Goal: Information Seeking & Learning: Learn about a topic

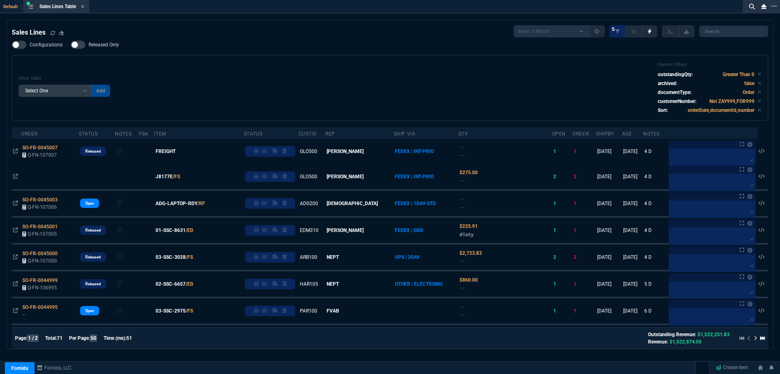
select select
click at [85, 6] on icon at bounding box center [82, 6] width 3 height 3
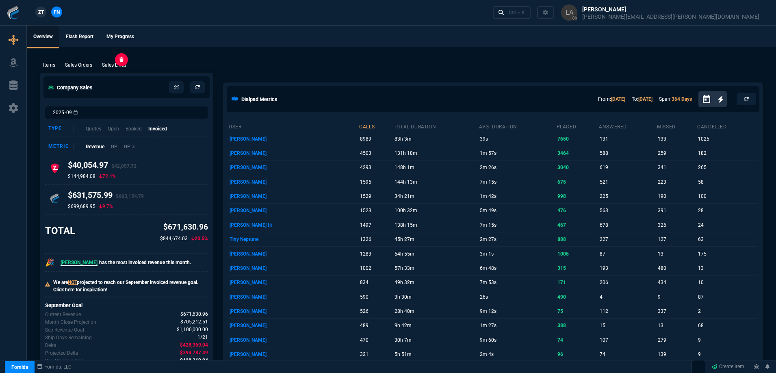
click at [118, 68] on p "Sales Lines" at bounding box center [114, 64] width 24 height 7
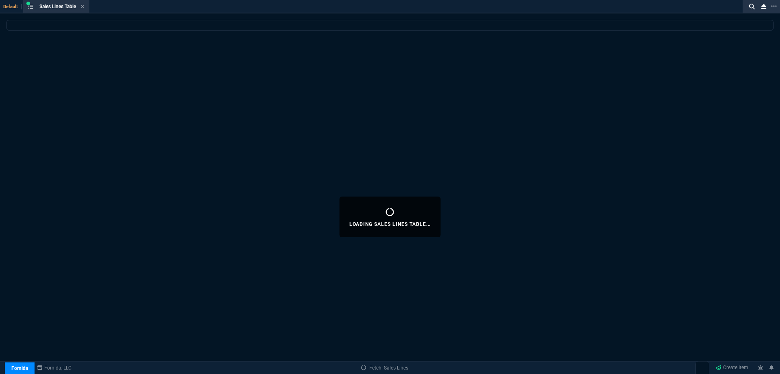
select select
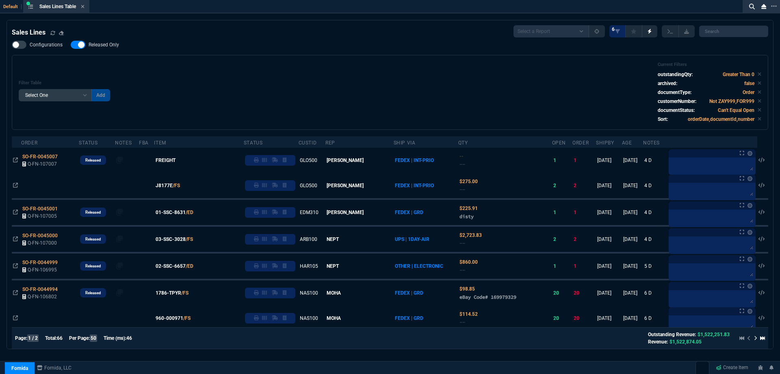
click at [106, 47] on span "Released Only" at bounding box center [104, 44] width 30 height 7
click at [71, 45] on input "Released Only" at bounding box center [70, 45] width 0 height 0
checkbox input "false"
click at [235, 71] on div "Filter Table Select One Add Filter () Age () ATS () Cond (itemVariantCode) Cust…" at bounding box center [390, 92] width 743 height 61
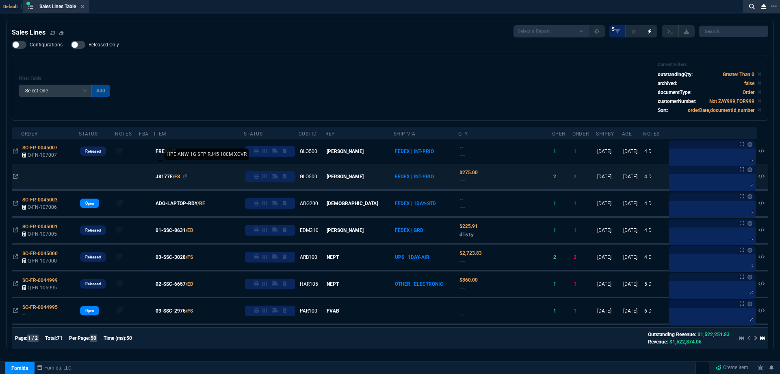
click at [173, 174] on span "J8177E" at bounding box center [164, 176] width 17 height 7
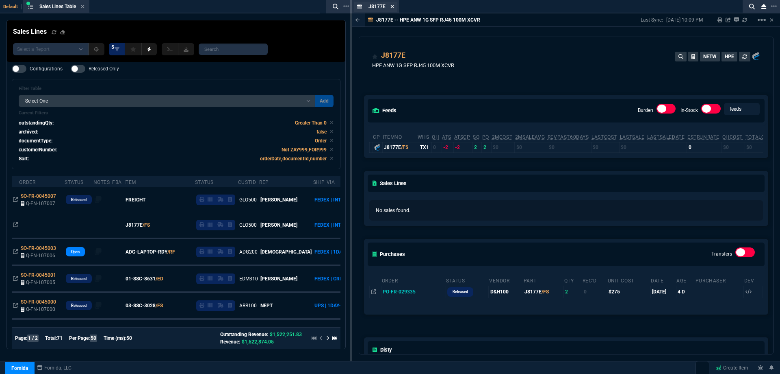
click at [391, 7] on icon at bounding box center [393, 6] width 4 height 5
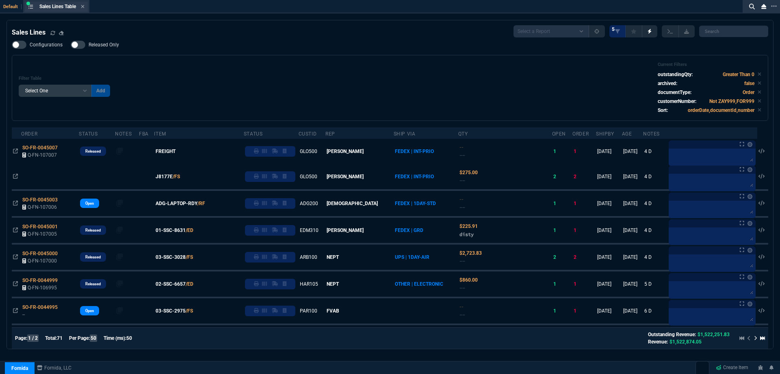
click at [80, 5] on div "Sales Lines Table Sales Line" at bounding box center [61, 6] width 45 height 7
click at [82, 5] on div "Sales Lines Table Sales Line" at bounding box center [61, 6] width 45 height 7
click at [82, 6] on icon at bounding box center [83, 6] width 4 height 5
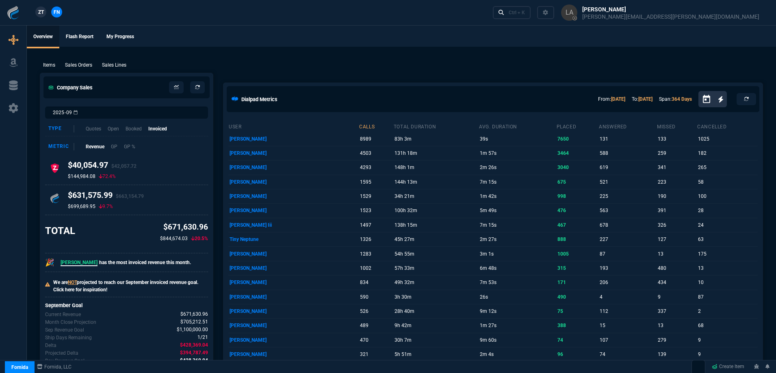
click at [43, 14] on span "ZT" at bounding box center [41, 12] width 6 height 7
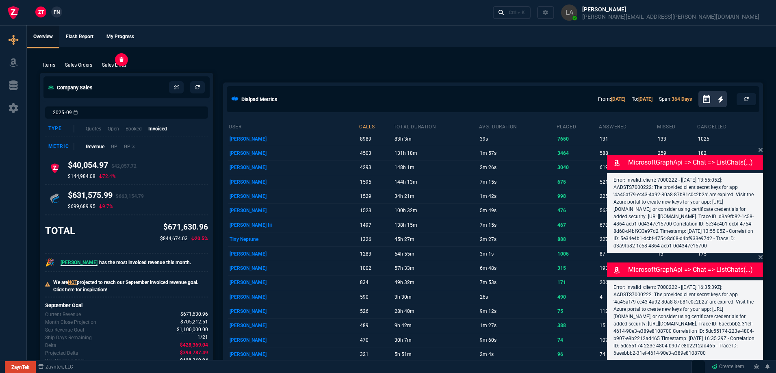
click at [115, 65] on p "Sales Lines" at bounding box center [114, 64] width 24 height 7
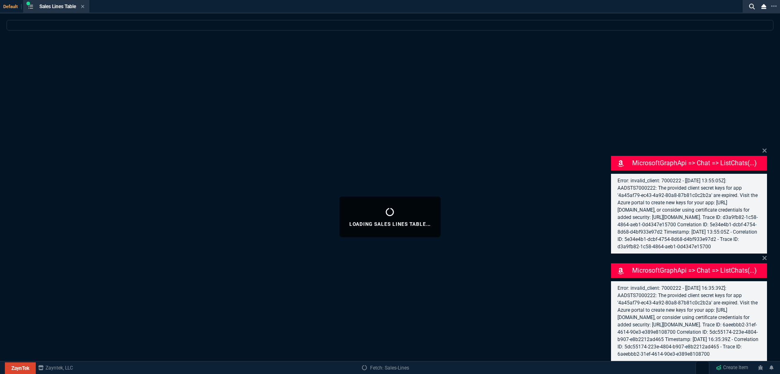
select select
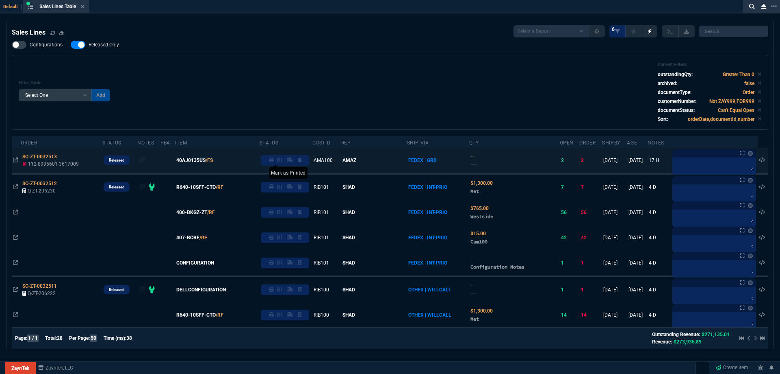
click at [274, 163] on link at bounding box center [271, 159] width 5 height 7
click at [326, 76] on div "Filter Table Select One Add Filter () Age () ATS () Cond (itemVariantCode) Cust…" at bounding box center [390, 92] width 743 height 61
click at [85, 8] on icon at bounding box center [83, 6] width 4 height 5
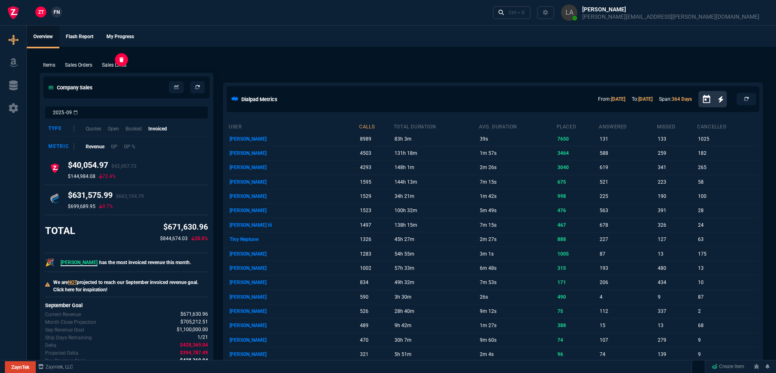
click at [113, 67] on p "Sales Lines" at bounding box center [114, 64] width 24 height 7
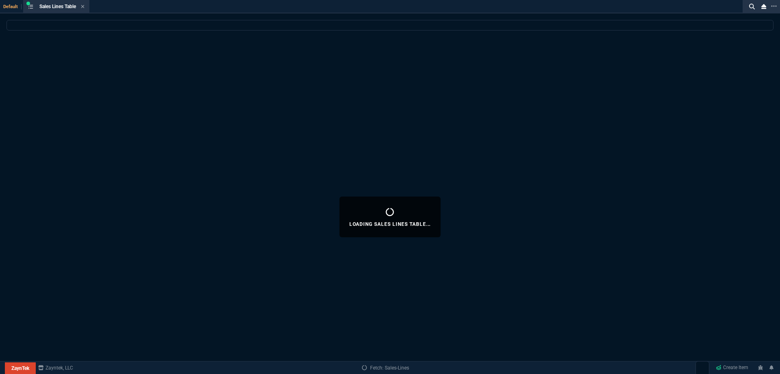
select select
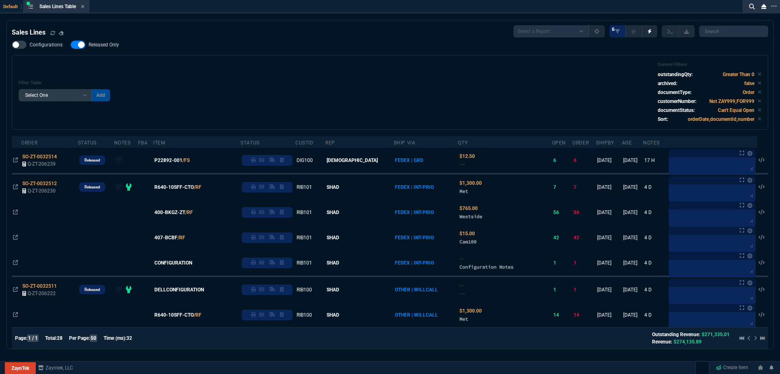
click at [104, 47] on span "Released Only" at bounding box center [104, 44] width 30 height 7
click at [71, 45] on input "Released Only" at bounding box center [70, 45] width 0 height 0
checkbox input "false"
click at [276, 98] on div "Filter Table Select One Add Filter () Age () ATS () Cond (itemVariantCode) Cust…" at bounding box center [390, 92] width 743 height 61
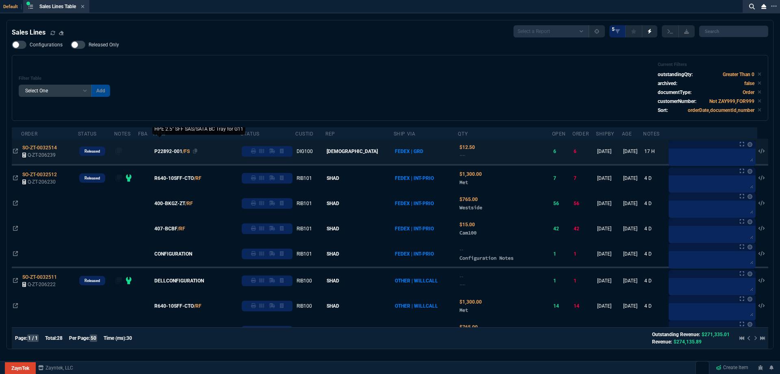
click at [182, 152] on span "P22892-001" at bounding box center [168, 151] width 28 height 7
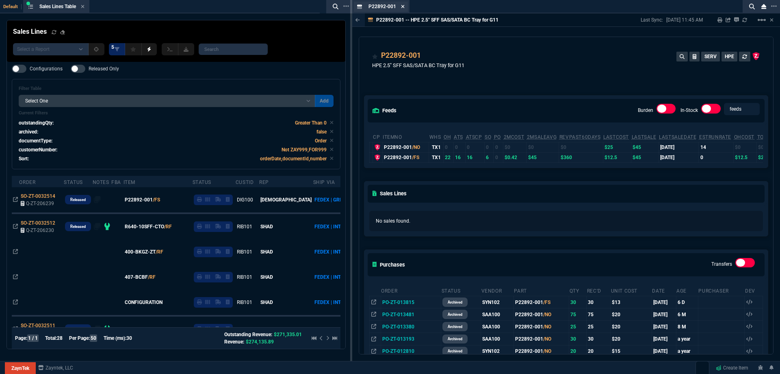
click at [403, 6] on icon at bounding box center [403, 6] width 4 height 5
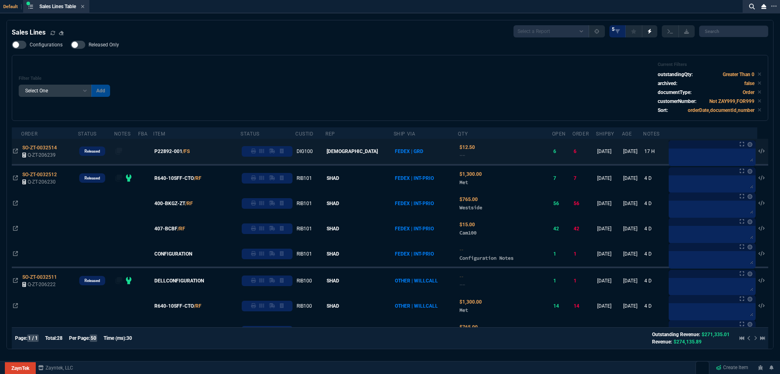
click at [256, 154] on link at bounding box center [253, 151] width 5 height 7
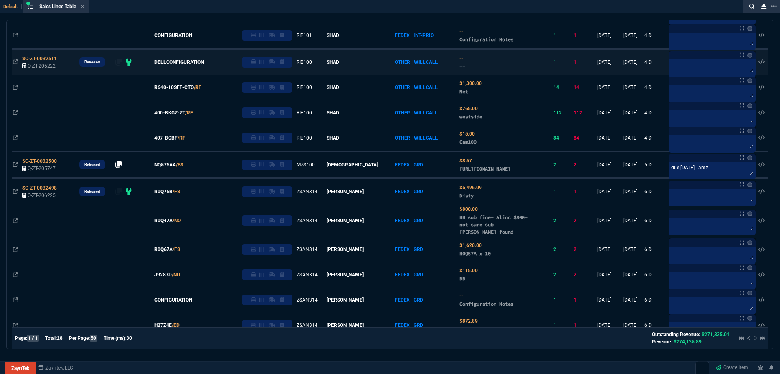
scroll to position [244, 0]
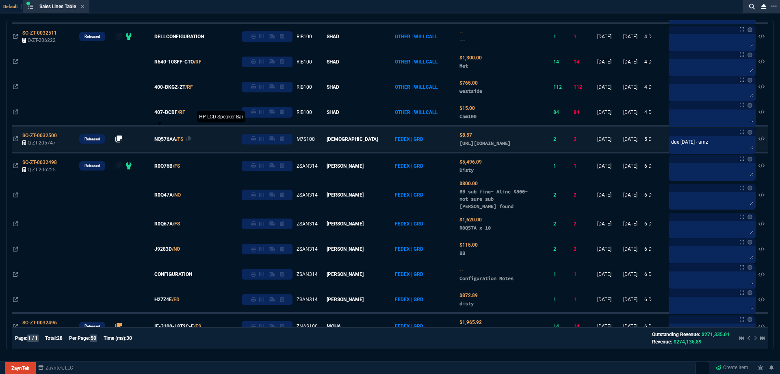
click at [173, 143] on span "NQ576AA" at bounding box center [165, 138] width 22 height 7
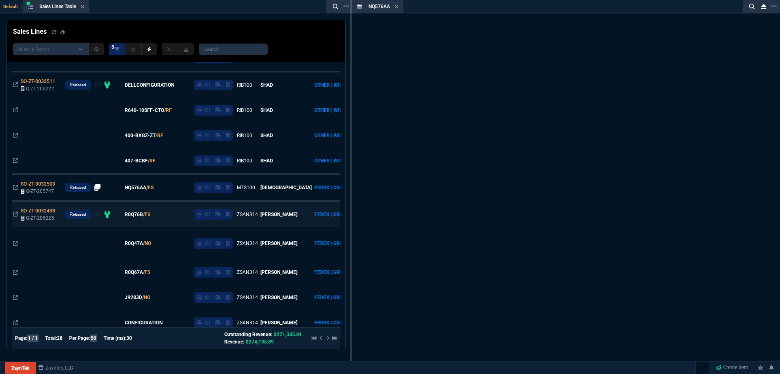
scroll to position [292, 0]
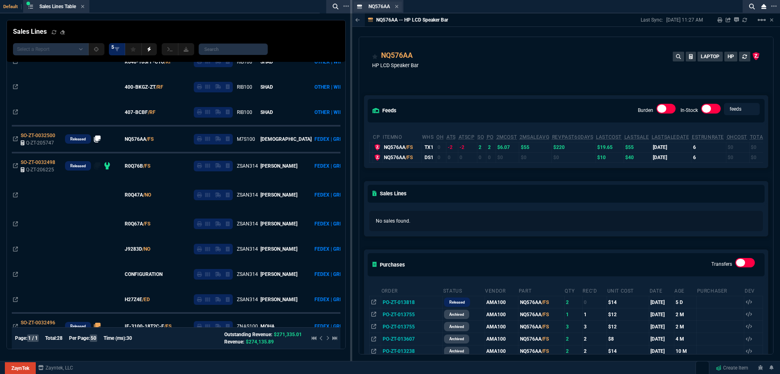
click at [399, 5] on div "NQ576AA Item" at bounding box center [378, 7] width 48 height 10
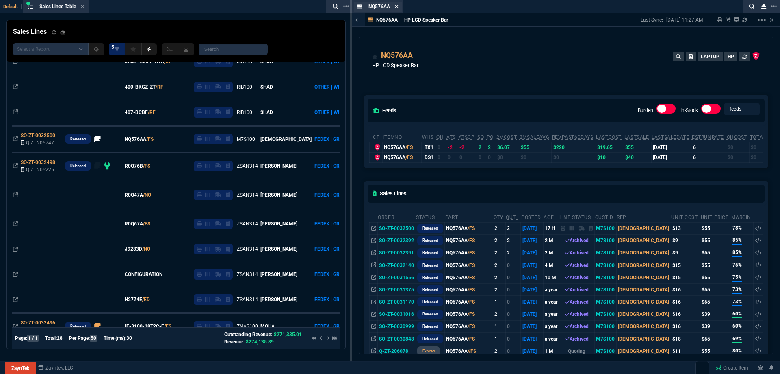
click at [395, 7] on icon at bounding box center [397, 6] width 4 height 5
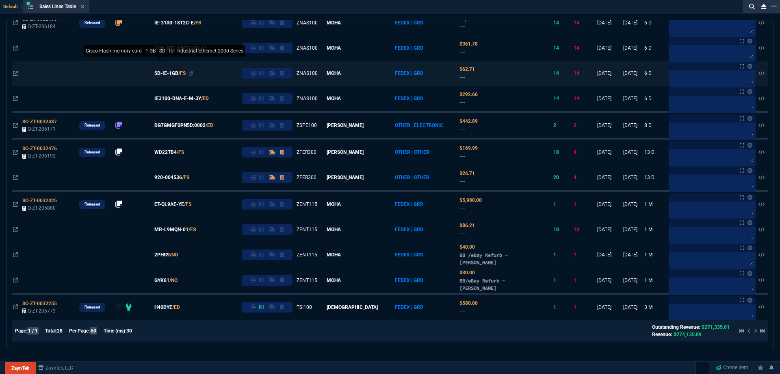
scroll to position [556, 0]
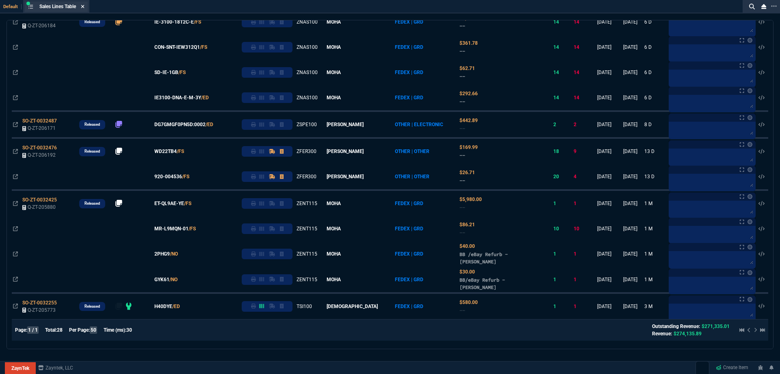
click at [83, 7] on icon at bounding box center [83, 6] width 4 height 5
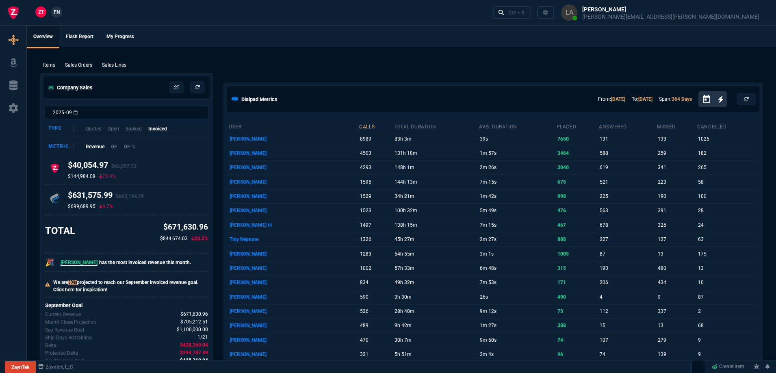
click at [54, 13] on span "FN" at bounding box center [57, 12] width 6 height 7
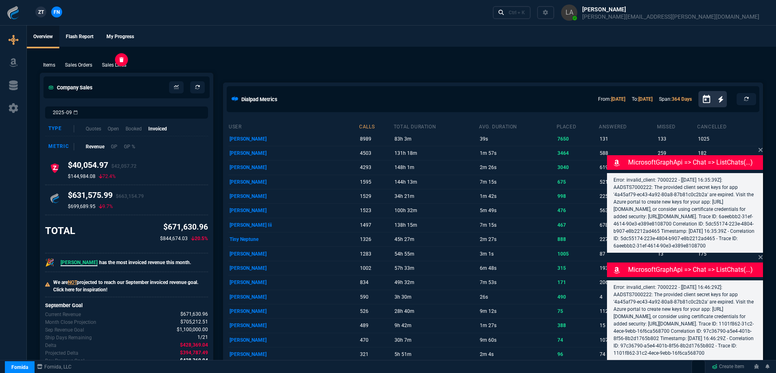
click at [124, 65] on p "Sales Lines" at bounding box center [114, 64] width 24 height 7
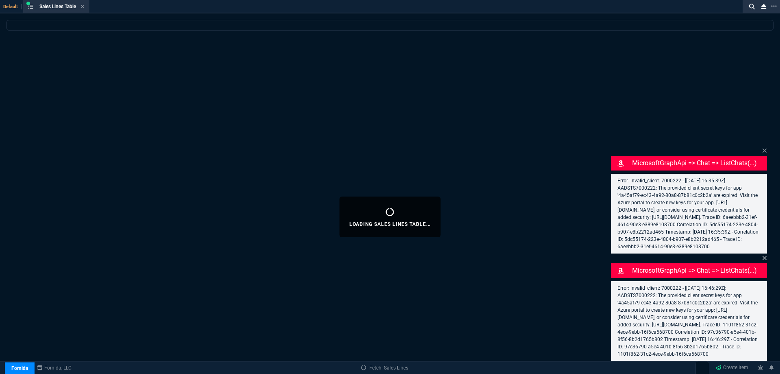
select select
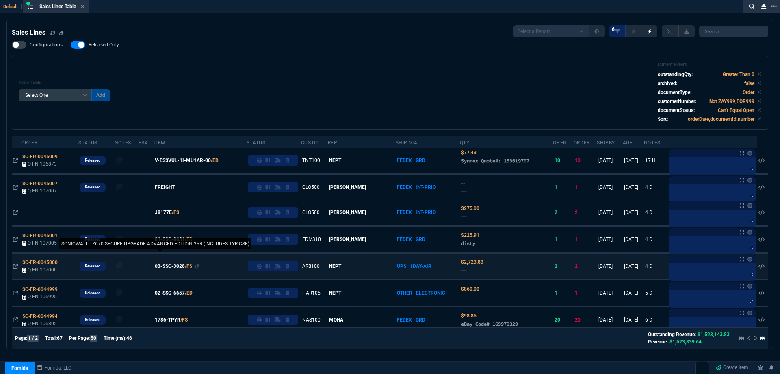
click at [175, 267] on span "03-SSC-3028" at bounding box center [170, 265] width 30 height 7
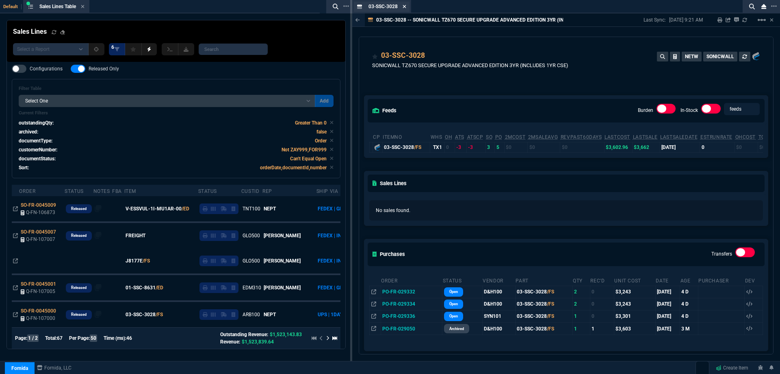
click at [405, 5] on icon at bounding box center [405, 6] width 4 height 5
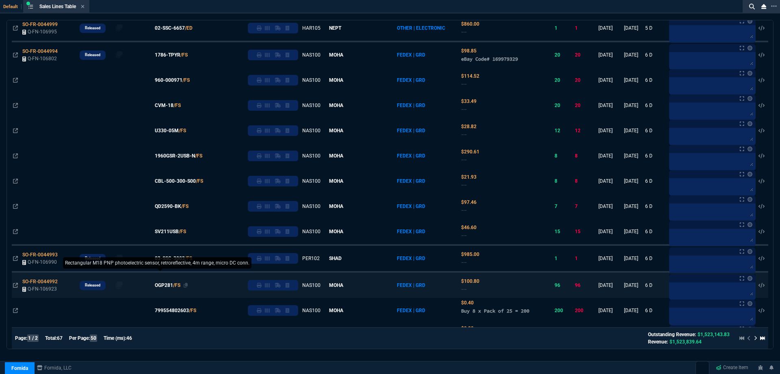
scroll to position [366, 0]
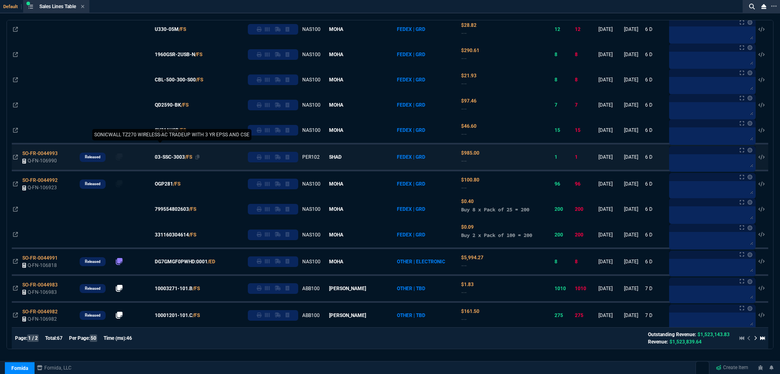
click at [181, 156] on span "03-SSC-3003" at bounding box center [170, 156] width 30 height 7
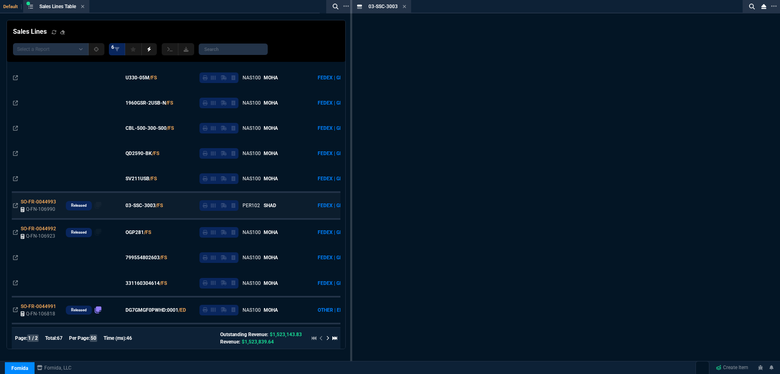
scroll to position [414, 0]
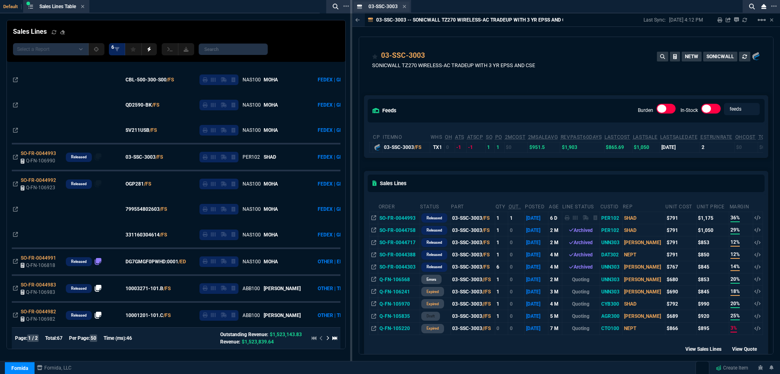
click at [402, 5] on div "03-SSC-3003 Item" at bounding box center [388, 6] width 38 height 7
click at [405, 5] on icon at bounding box center [405, 6] width 4 height 5
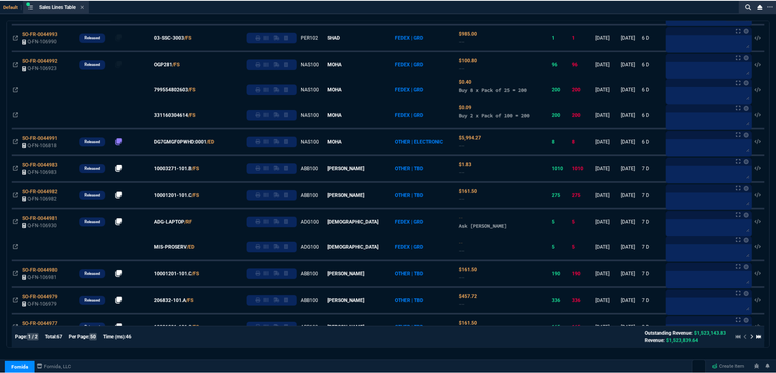
scroll to position [366, 0]
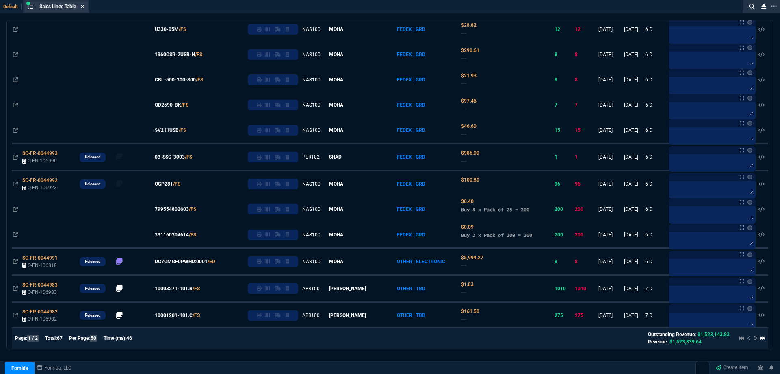
click at [83, 7] on icon at bounding box center [83, 6] width 4 height 5
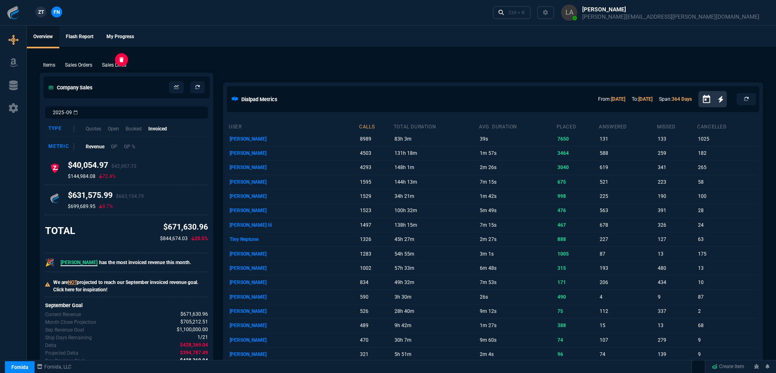
click at [113, 68] on p "Sales Lines" at bounding box center [114, 64] width 24 height 7
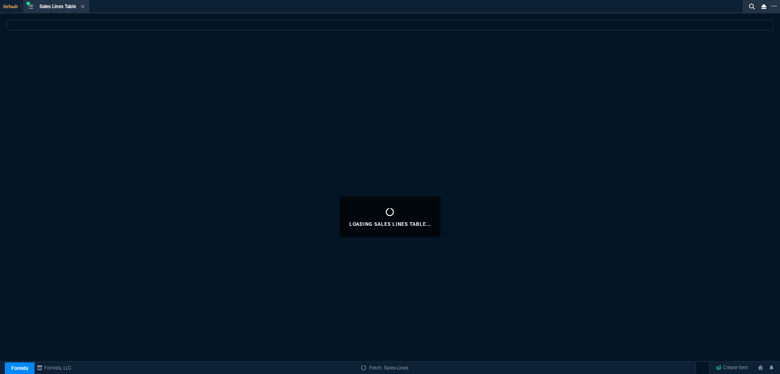
select select
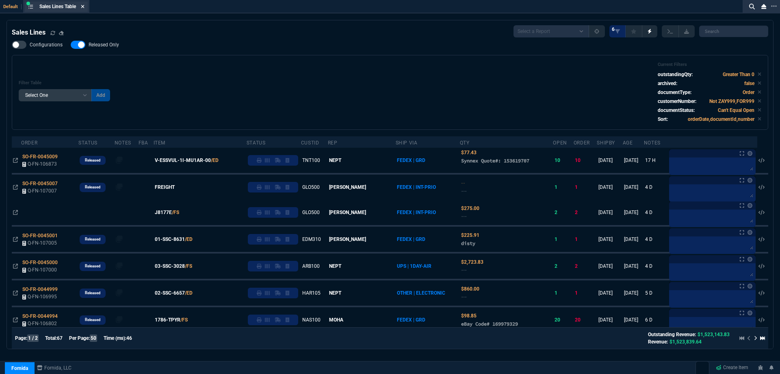
click at [84, 7] on icon at bounding box center [82, 6] width 3 height 3
